Goal: Task Accomplishment & Management: Manage account settings

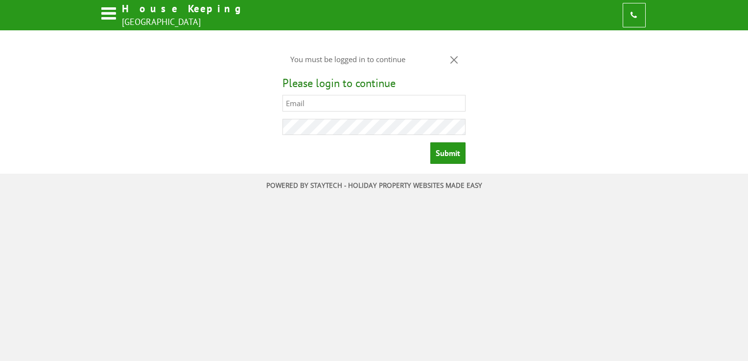
click at [339, 107] on input "text" at bounding box center [373, 103] width 183 height 17
type input "[EMAIL_ADDRESS][DOMAIN_NAME]"
click at [430, 142] on input "Submit" at bounding box center [447, 153] width 35 height 22
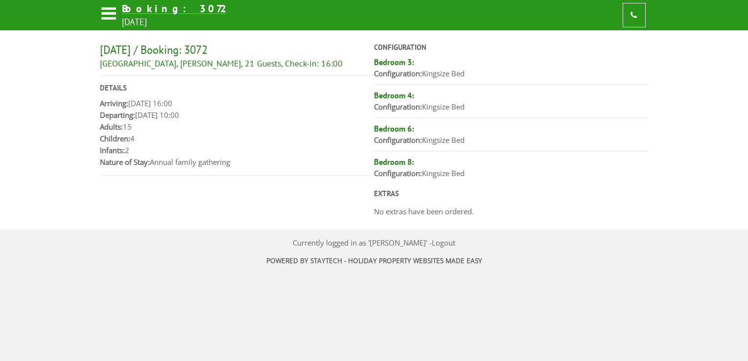
click at [110, 10] on icon at bounding box center [108, 15] width 17 height 23
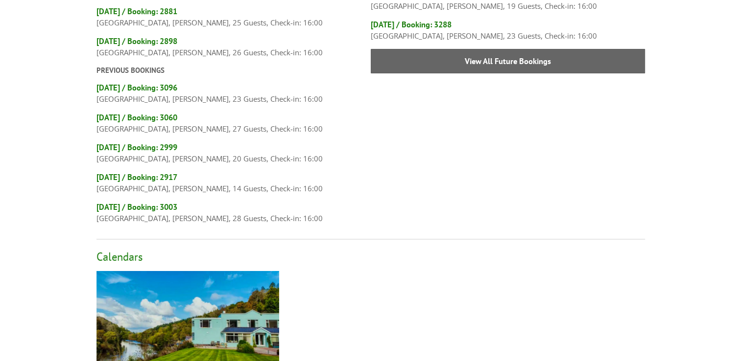
scroll to position [343, 0]
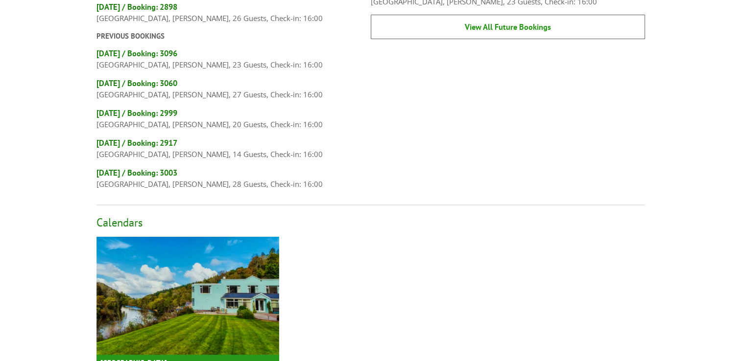
click at [501, 30] on link "View All Future Bookings" at bounding box center [508, 27] width 274 height 24
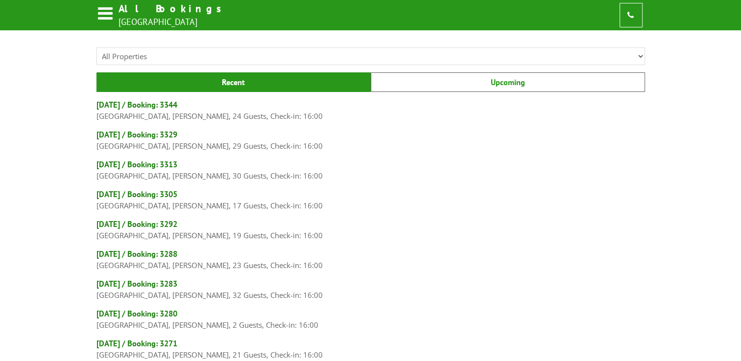
click at [505, 83] on link "Upcoming" at bounding box center [508, 82] width 274 height 20
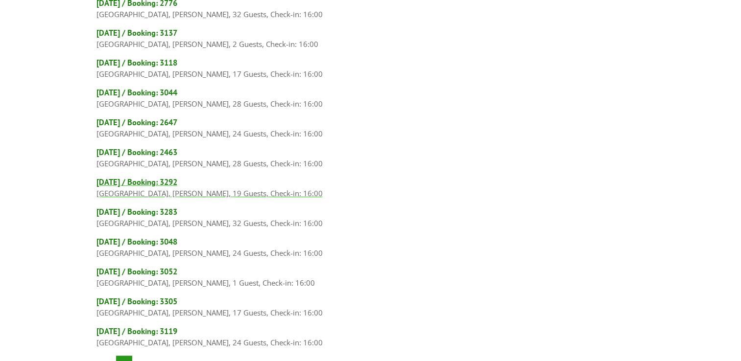
scroll to position [343, 0]
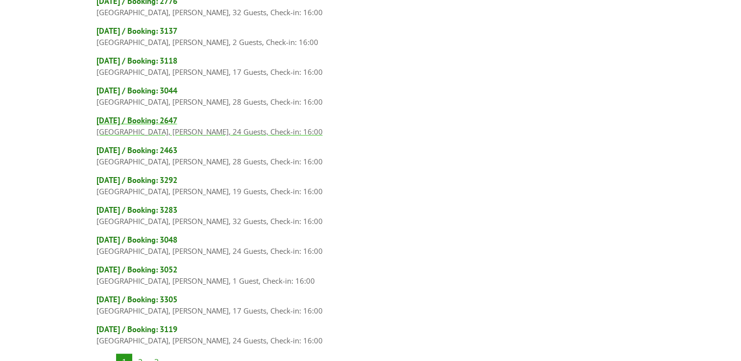
click at [145, 116] on h4 "[DATE] / Booking: 2647" at bounding box center [370, 120] width 548 height 11
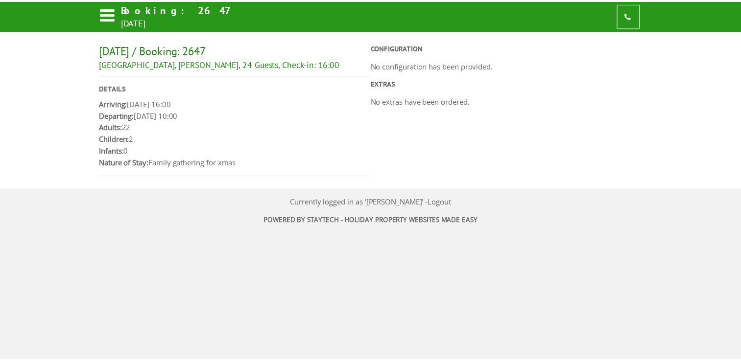
scroll to position [343, 0]
